Goal: Find specific page/section

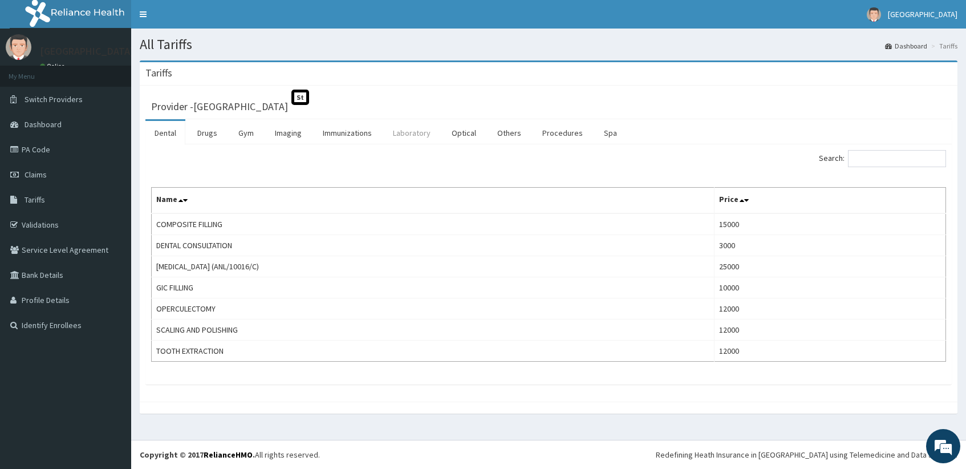
click at [404, 132] on link "Laboratory" at bounding box center [412, 133] width 56 height 24
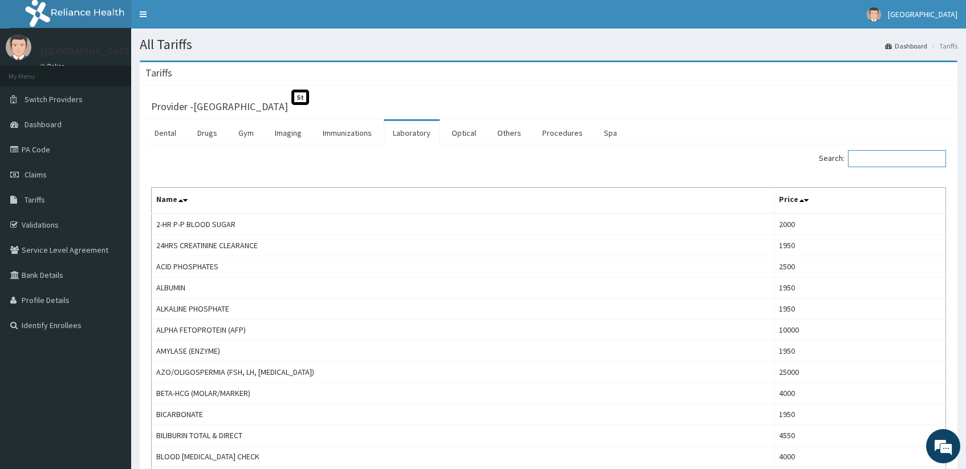
click at [891, 157] on input "Search:" at bounding box center [897, 158] width 98 height 17
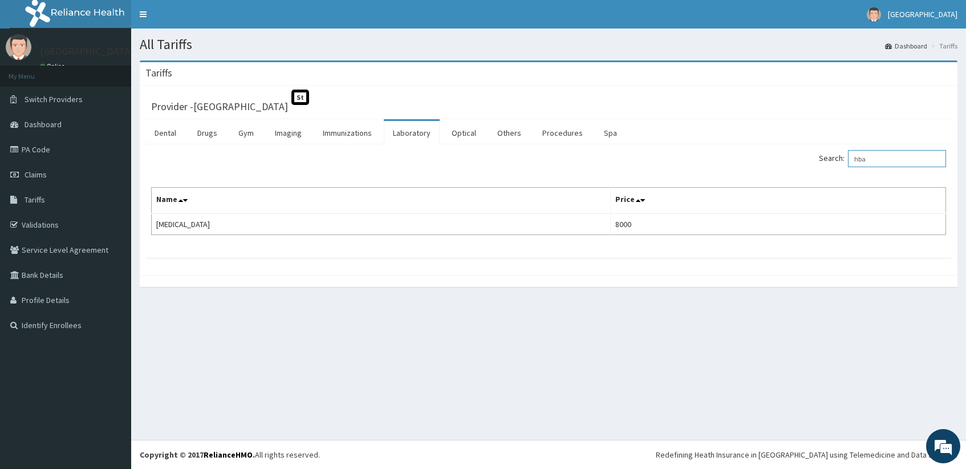
drag, startPoint x: 897, startPoint y: 155, endPoint x: 814, endPoint y: 174, distance: 85.0
click at [814, 174] on div "Search: hba Name Price HBA1C 8000" at bounding box center [548, 192] width 795 height 85
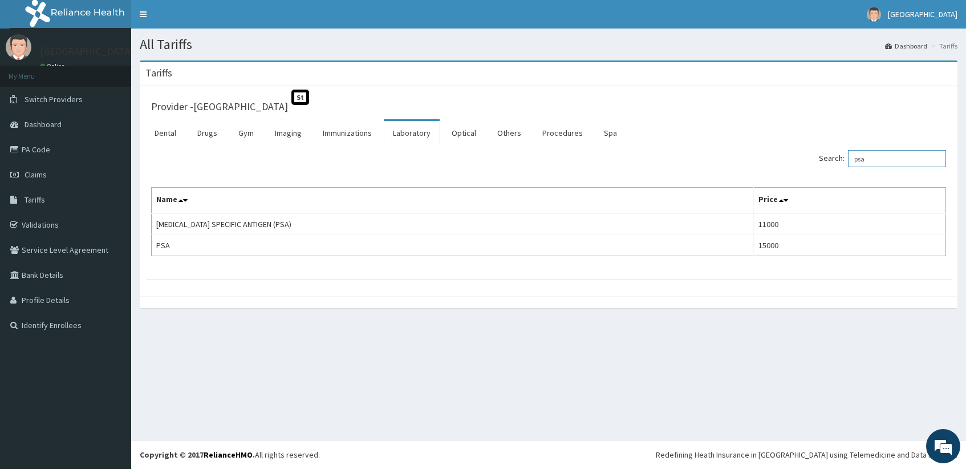
type input "psa"
click at [30, 151] on link "PA Code" at bounding box center [65, 149] width 131 height 25
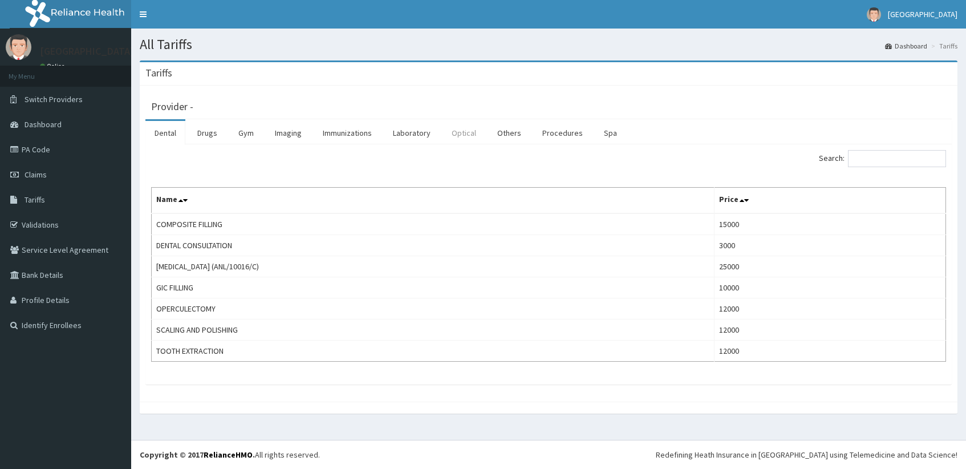
click at [418, 135] on link "Laboratory" at bounding box center [412, 133] width 56 height 24
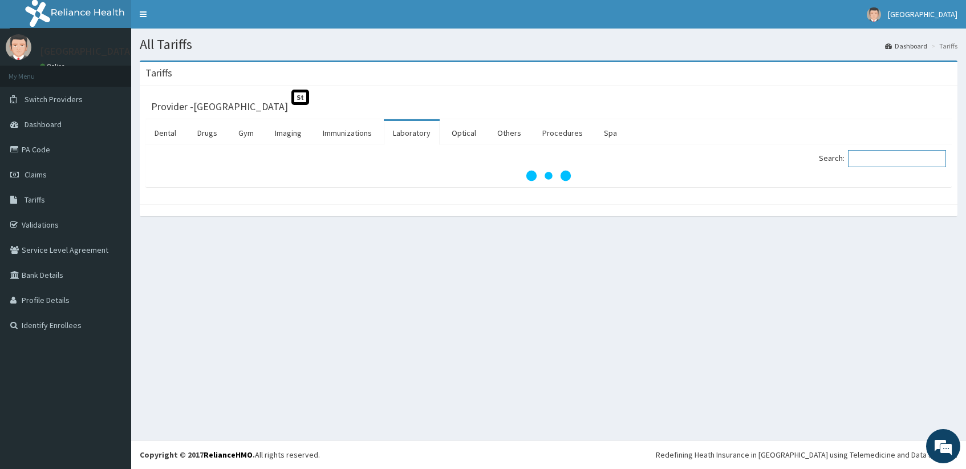
click at [891, 153] on input "Search:" at bounding box center [897, 158] width 98 height 17
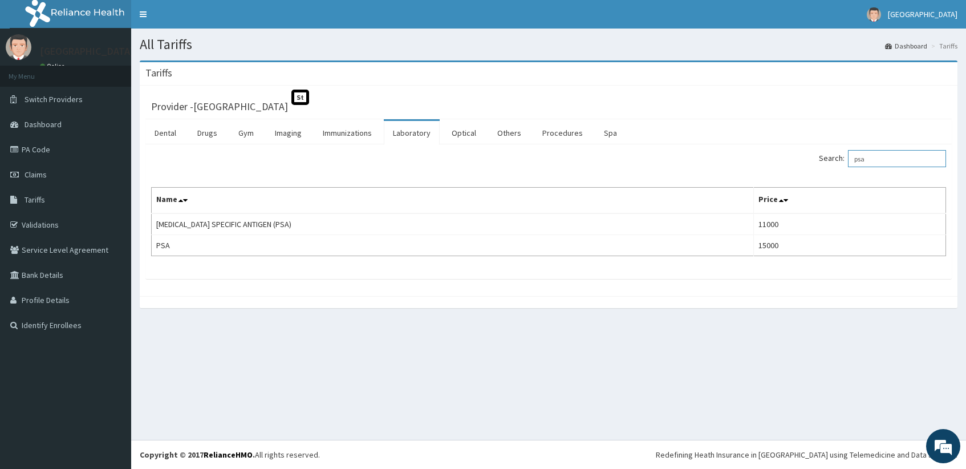
type input "psa"
